Goal: Transaction & Acquisition: Purchase product/service

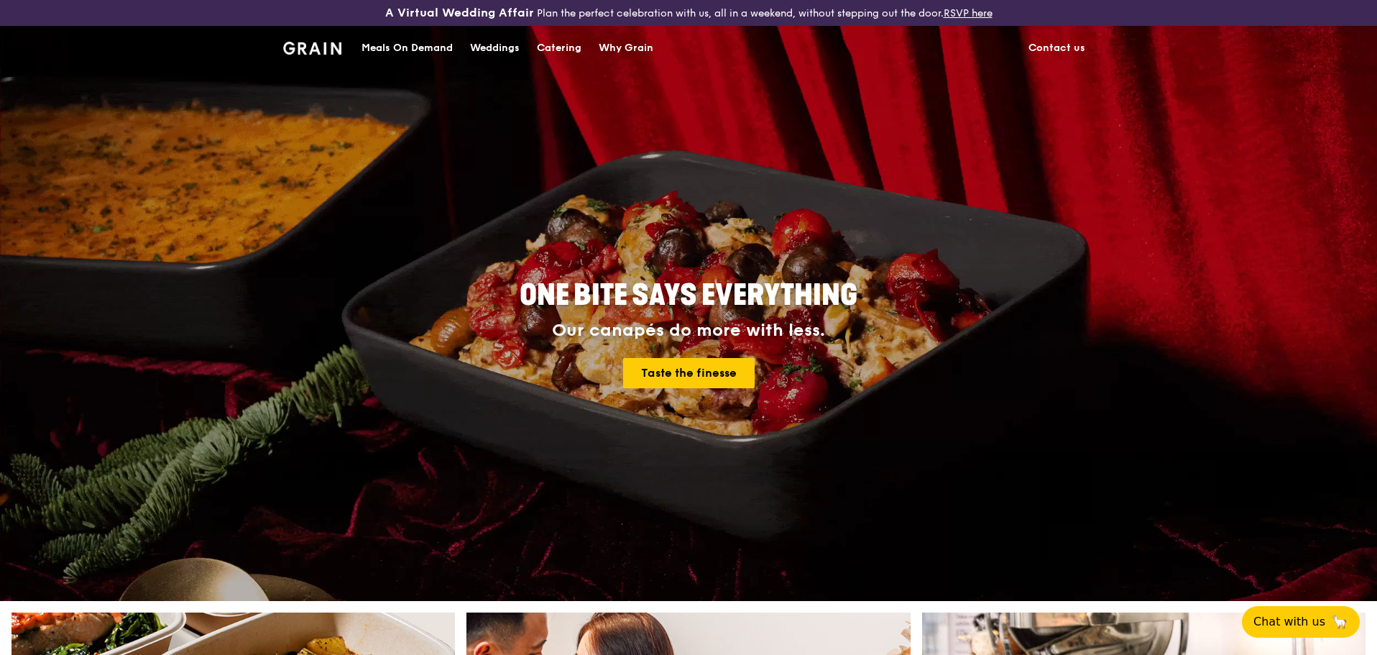
click at [338, 568] on div "ONE BITE SAYS EVERYTHING Our canapés do more with less. Taste the finesse" at bounding box center [688, 335] width 805 height 532
click at [216, 415] on div "ONE BITE SAYS EVERYTHING Our canapés do more with less. Taste the finesse" at bounding box center [688, 313] width 1377 height 575
click at [222, 443] on div "ONE BITE SAYS EVERYTHING Our canapés do more with less. Taste the finesse" at bounding box center [688, 313] width 1377 height 575
click at [229, 277] on div "ONE BITE SAYS EVERYTHING Our canapés do more with less. Taste the finesse" at bounding box center [688, 313] width 1377 height 575
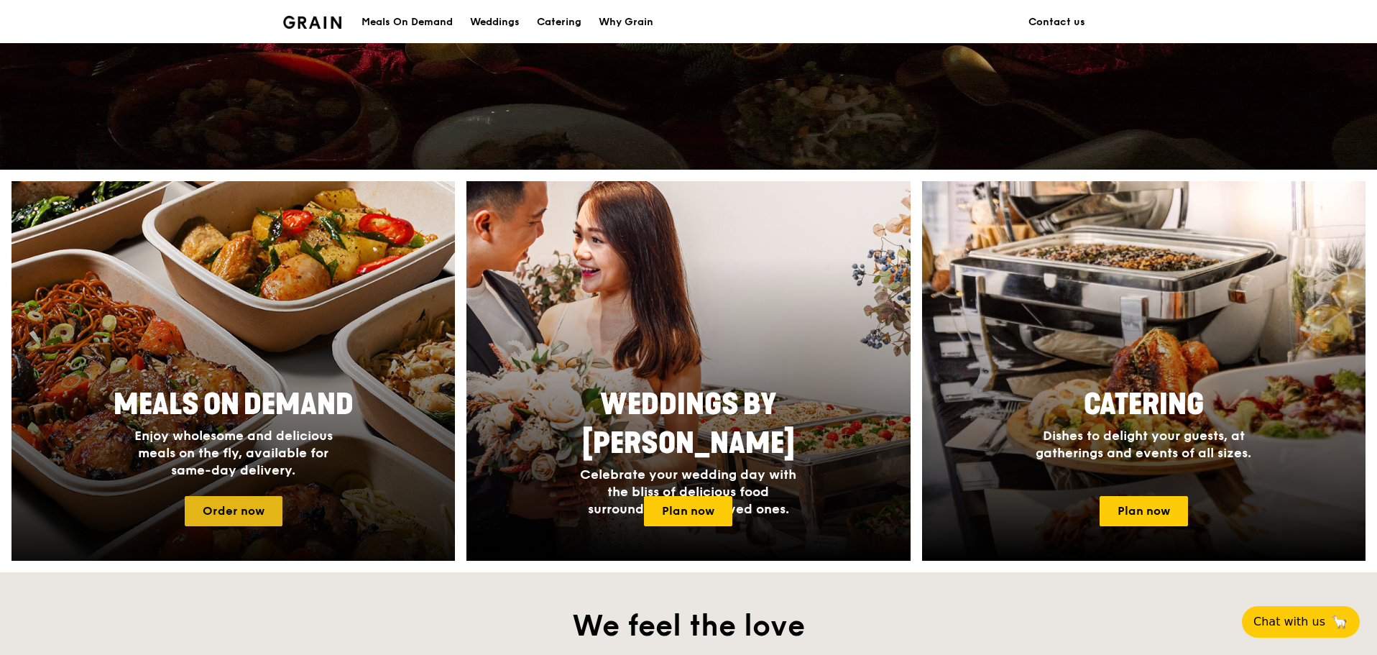
click at [233, 499] on link "Order now" at bounding box center [234, 511] width 98 height 30
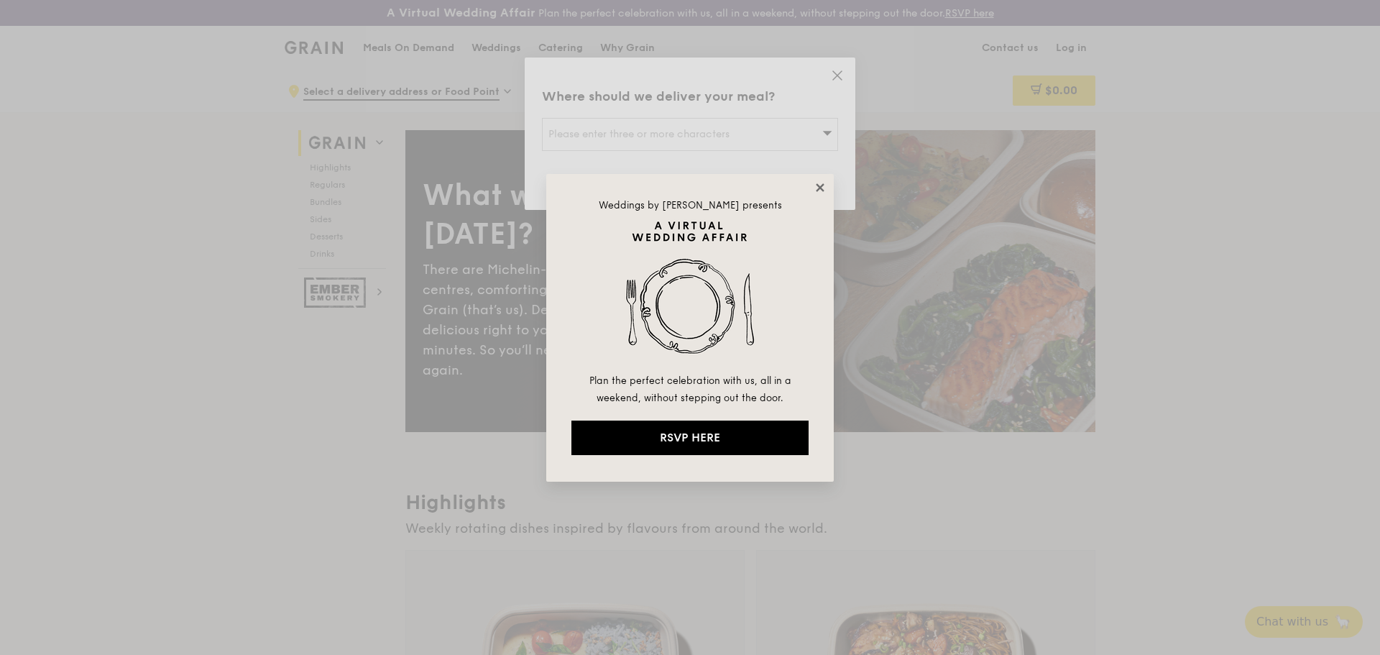
click at [818, 191] on icon at bounding box center [819, 187] width 13 height 13
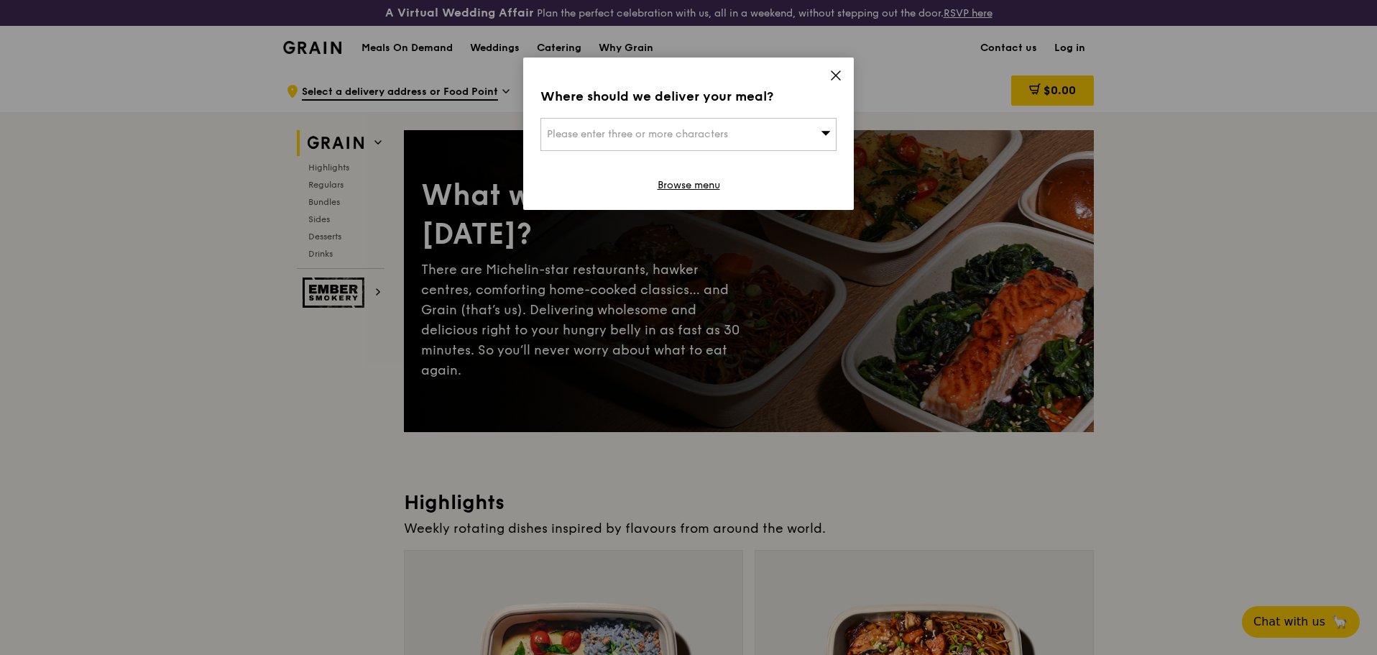
click at [818, 134] on div "Please enter three or more characters" at bounding box center [688, 134] width 296 height 33
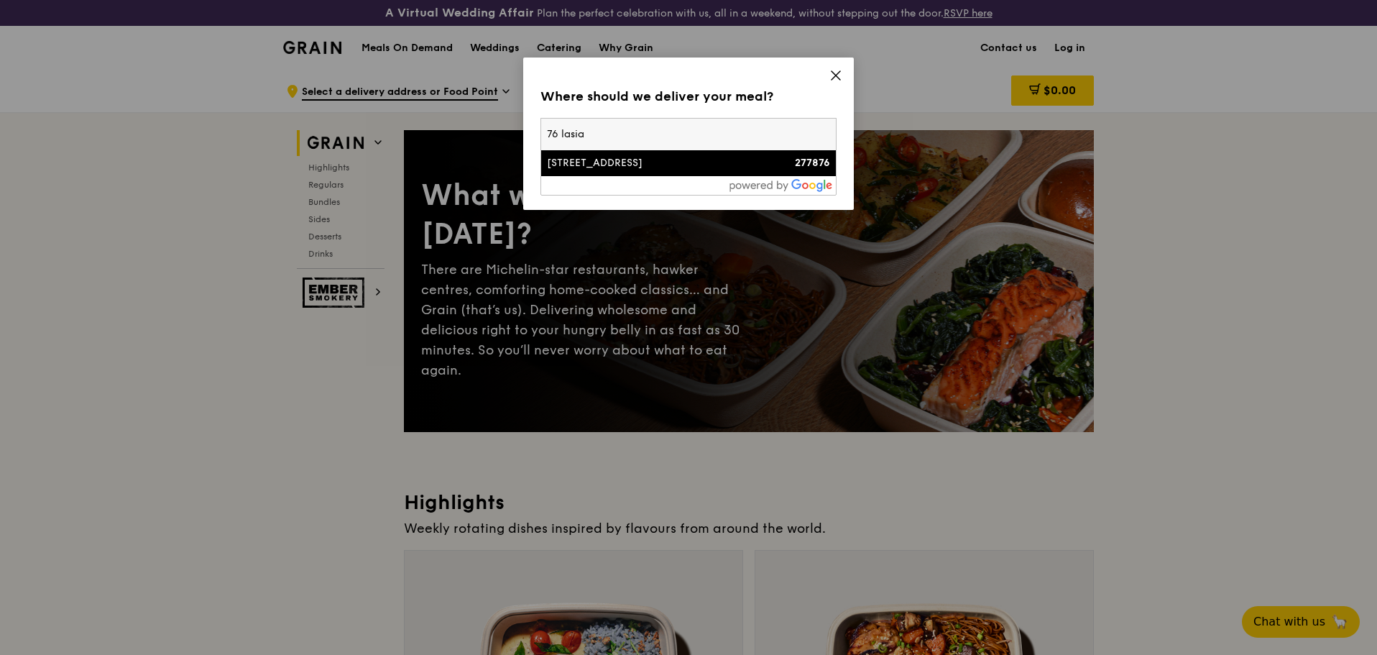
type input "76 lasia"
click at [667, 168] on li "[STREET_ADDRESS] 277876" at bounding box center [688, 163] width 295 height 26
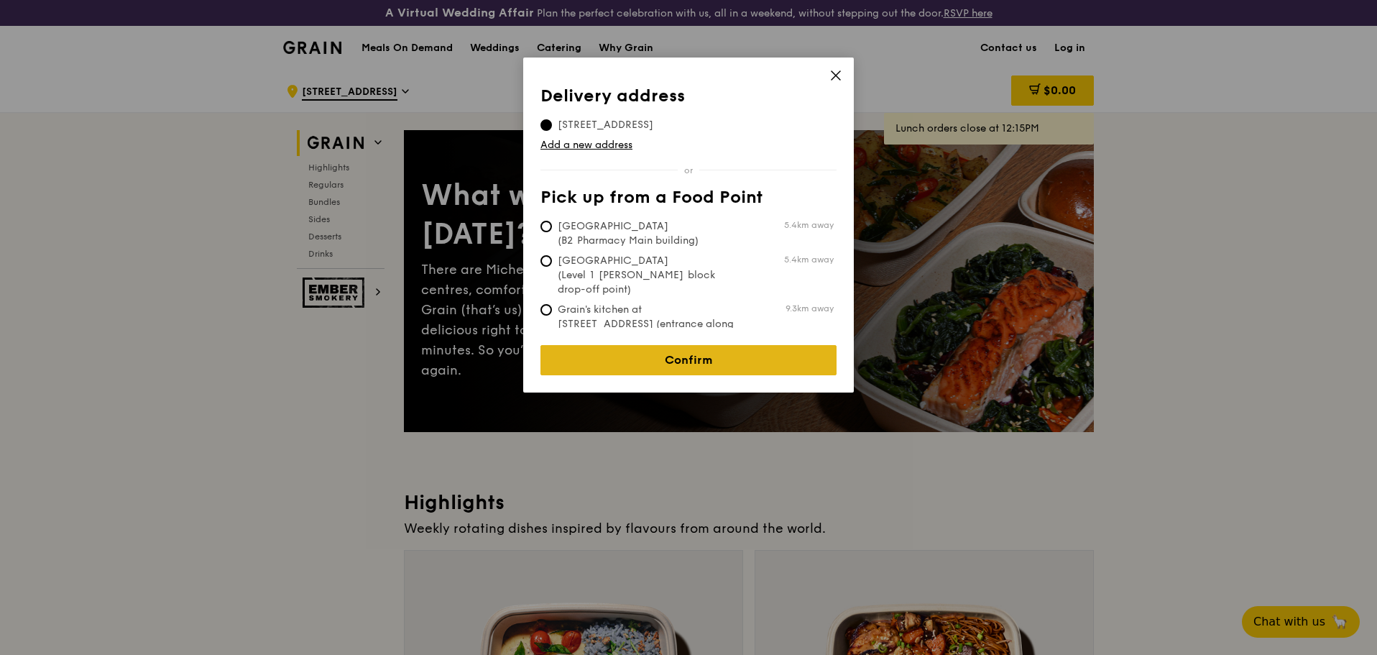
click at [685, 346] on link "Confirm" at bounding box center [688, 360] width 296 height 30
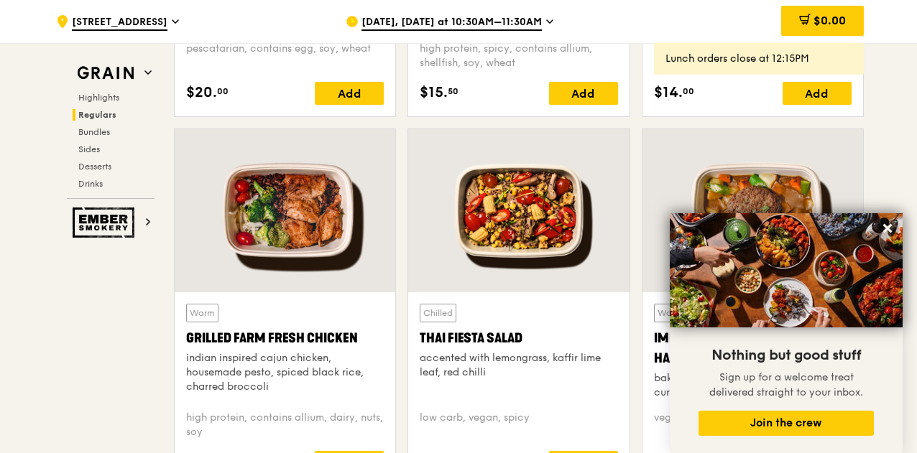
scroll to position [1724, 0]
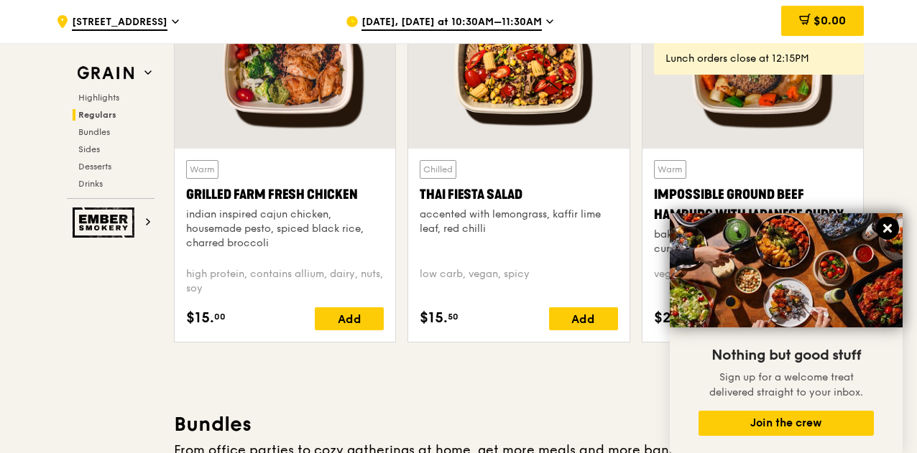
click at [885, 223] on icon at bounding box center [887, 228] width 13 height 13
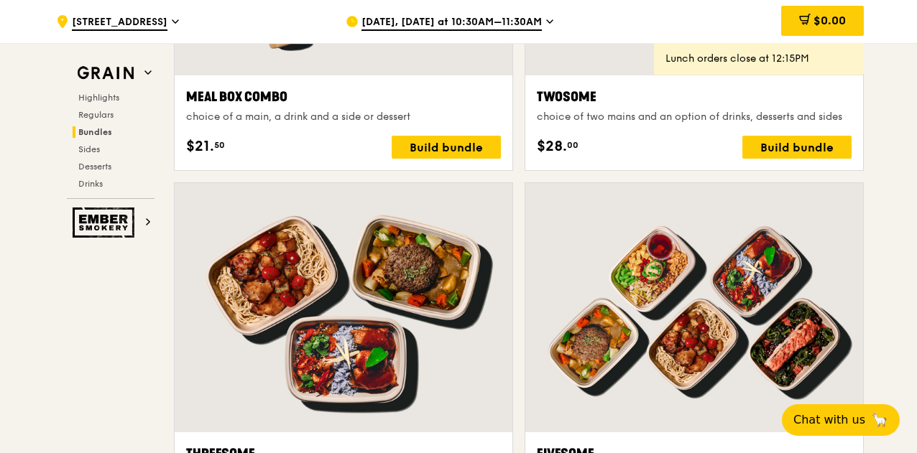
scroll to position [2515, 0]
